Goal: Find specific page/section: Find specific page/section

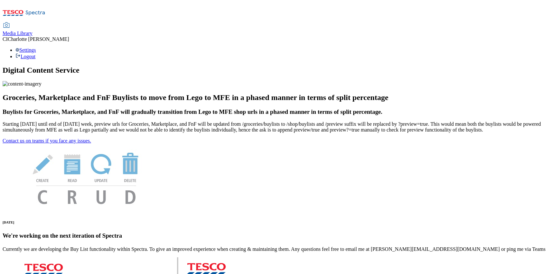
click at [33, 31] on span "Media Library" at bounding box center [18, 33] width 30 height 5
select select "clubcard-boost-uk"
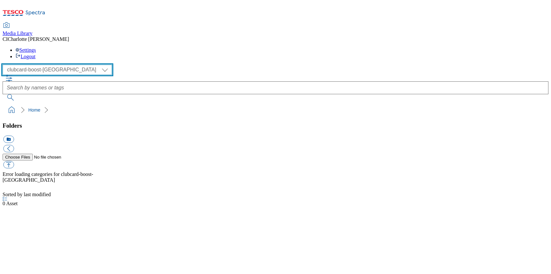
click at [41, 65] on select "Clubcard Boost UK Clubcard Marketing Clubcard ROI clubcard-boost-uk Dotcom UK G…" at bounding box center [57, 70] width 109 height 10
click at [36, 65] on select "Clubcard Boost UK Clubcard Marketing Clubcard ROI clubcard-boost-uk Dotcom UK G…" at bounding box center [57, 70] width 109 height 10
select select "flare-ghs"
click at [5, 65] on select "Clubcard Boost UK Clubcard Marketing Clubcard ROI clubcard-boost-uk Dotcom UK G…" at bounding box center [57, 70] width 109 height 10
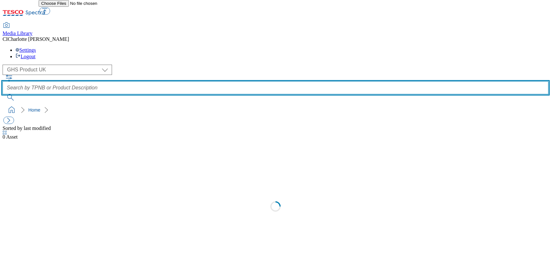
click at [214, 81] on input "text" at bounding box center [276, 87] width 546 height 13
paste input "096179402"
type input "096179402"
click at [3, 94] on button "submit" at bounding box center [11, 97] width 17 height 6
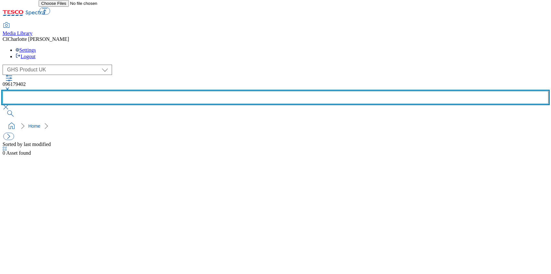
click at [234, 91] on input "text" at bounding box center [276, 97] width 546 height 13
click at [3, 110] on button "submit" at bounding box center [11, 113] width 17 height 6
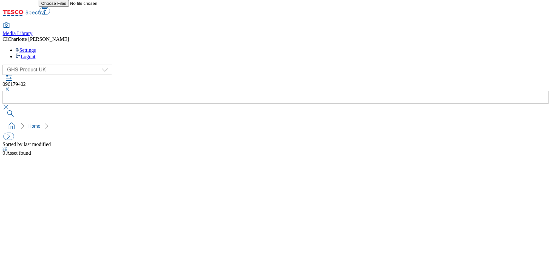
click at [10, 87] on button "button" at bounding box center [7, 89] width 8 height 4
